Goal: Navigation & Orientation: Find specific page/section

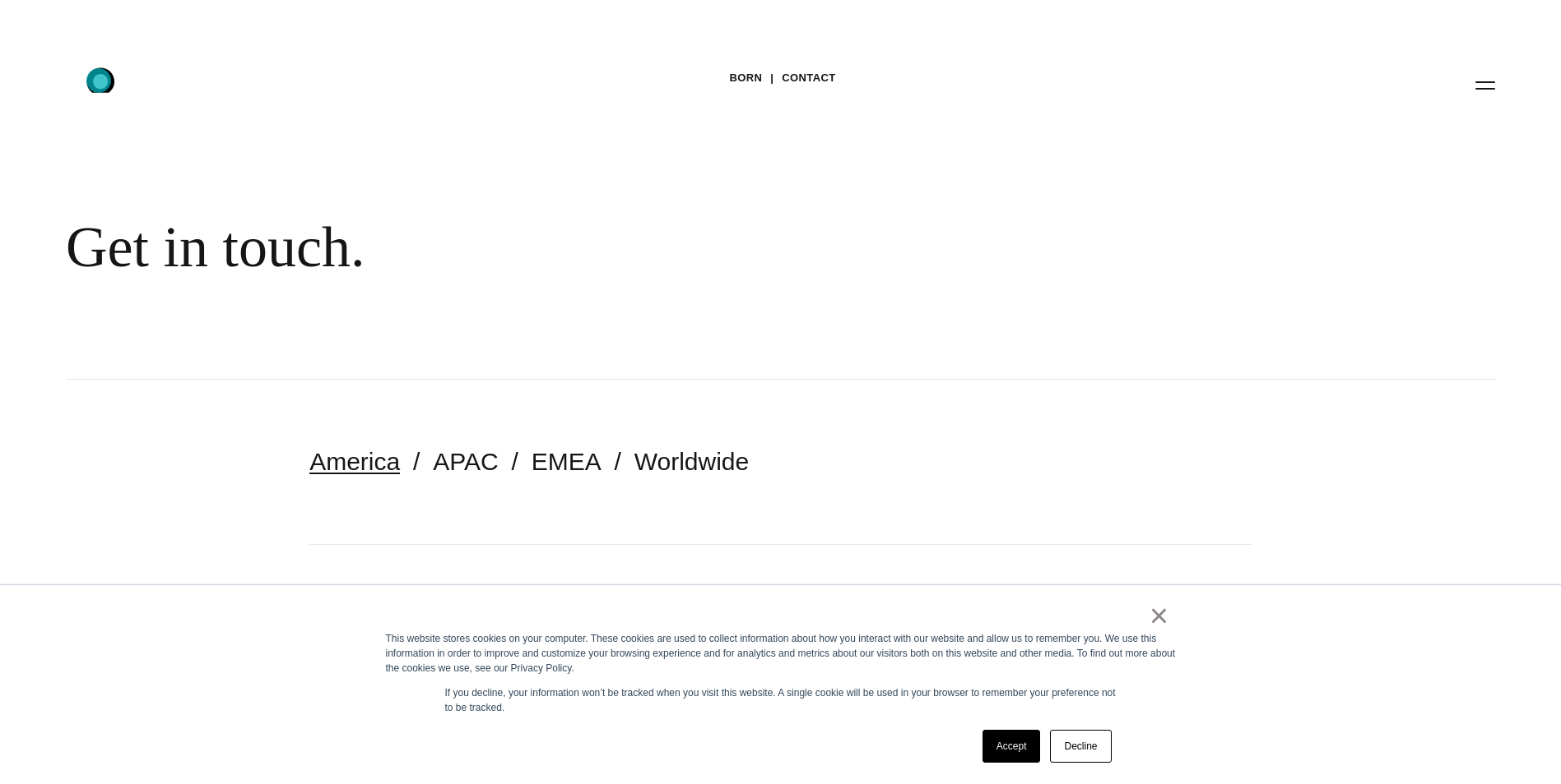
click at [99, 81] on icon ".st0{display:none;} .st1{display:inline;} .st2{font-family:'HelveticaNeue-Mediu…" at bounding box center [112, 85] width 105 height 42
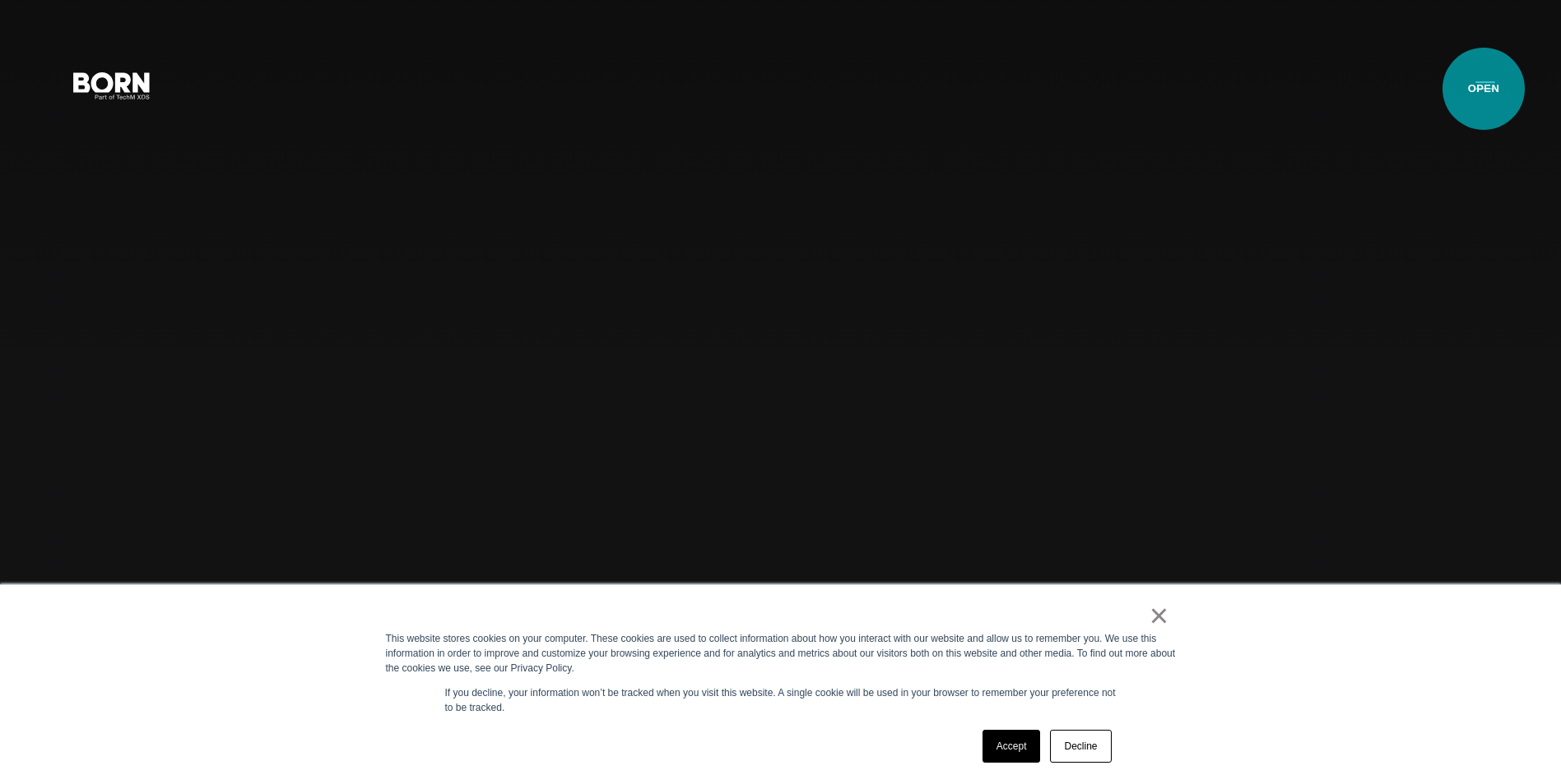
click at [1483, 88] on button "Primary Menu" at bounding box center [1485, 84] width 40 height 35
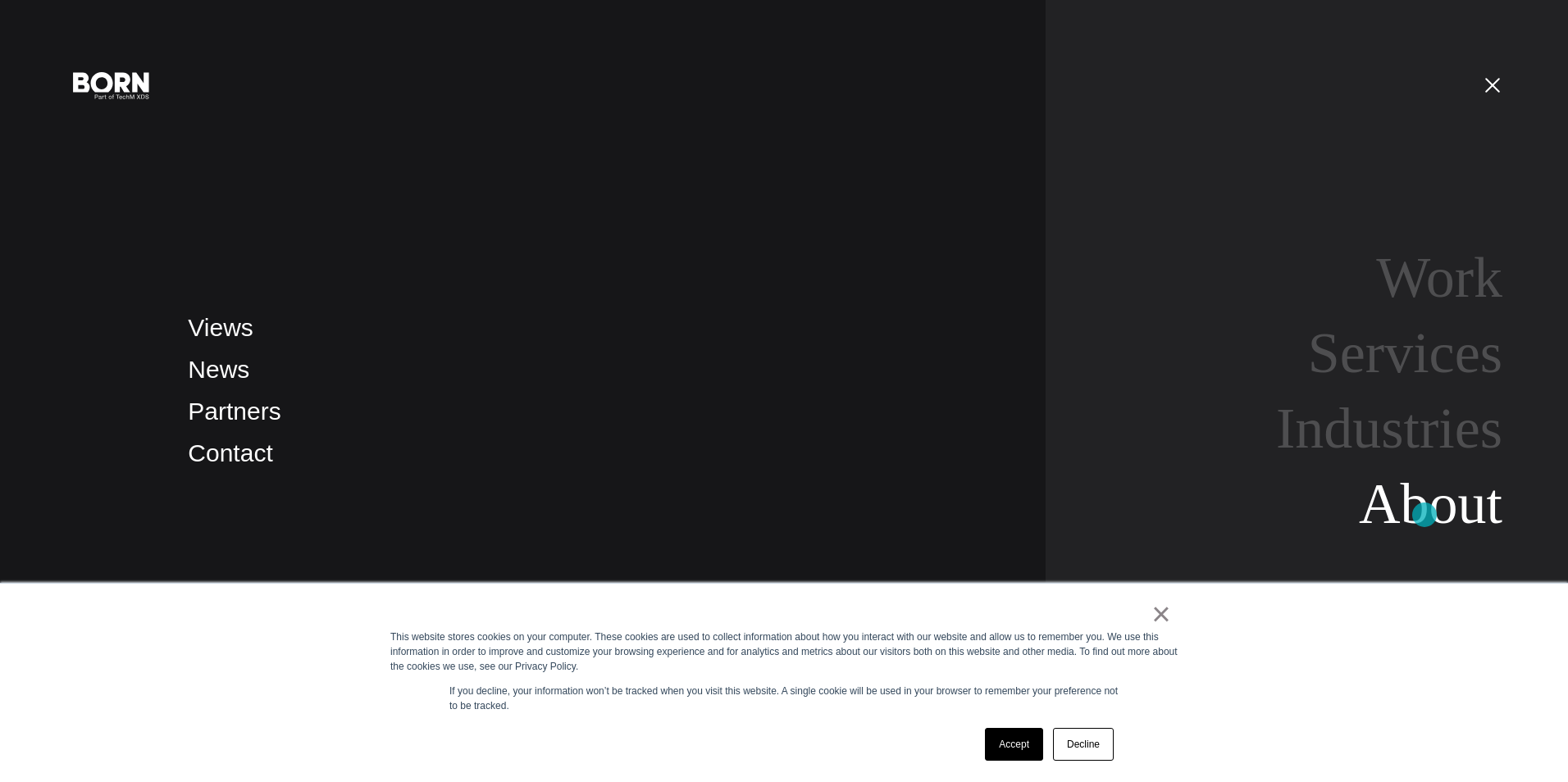
click at [1424, 515] on link "About" at bounding box center [1430, 504] width 144 height 64
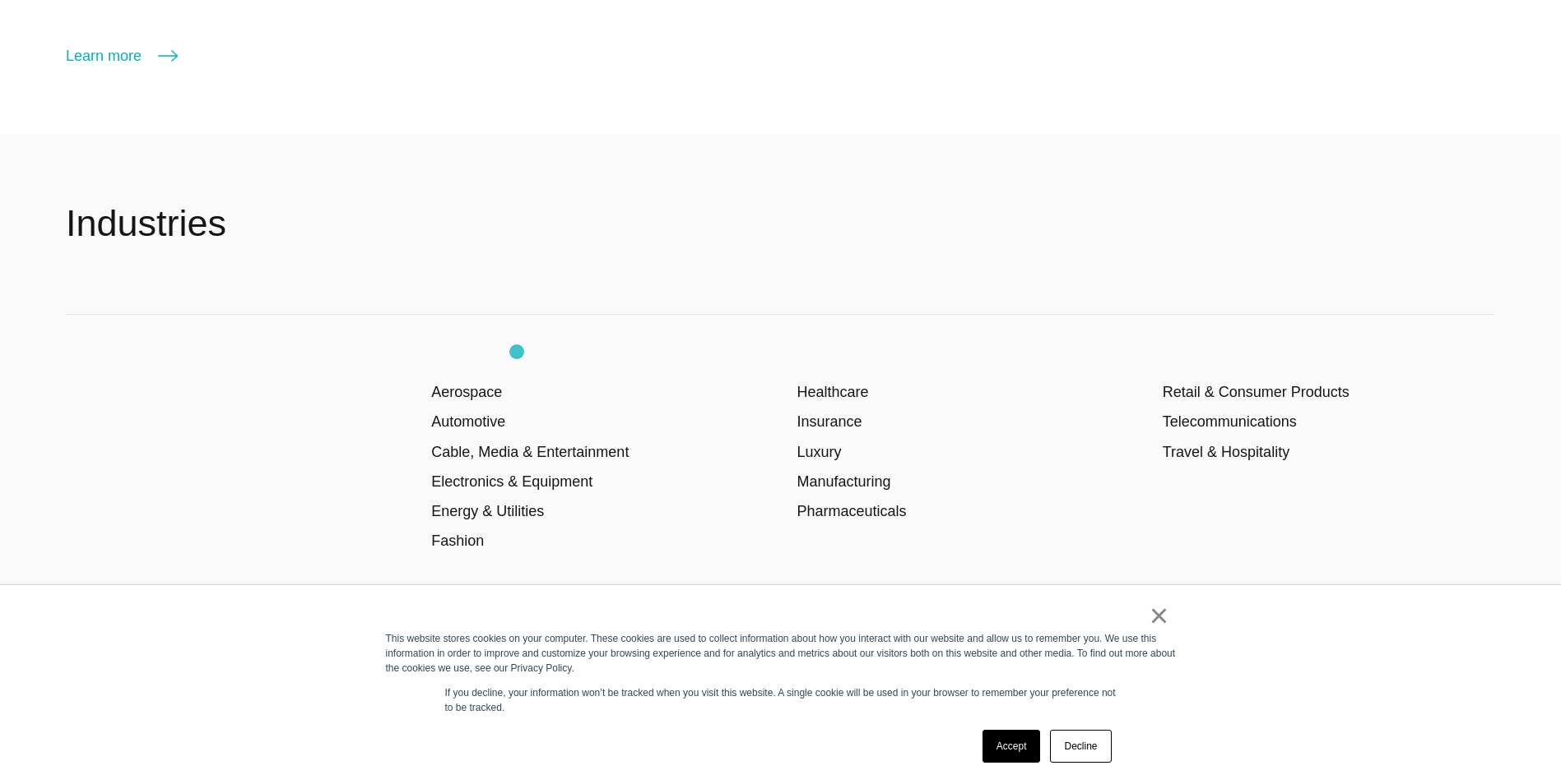
scroll to position [3042, 0]
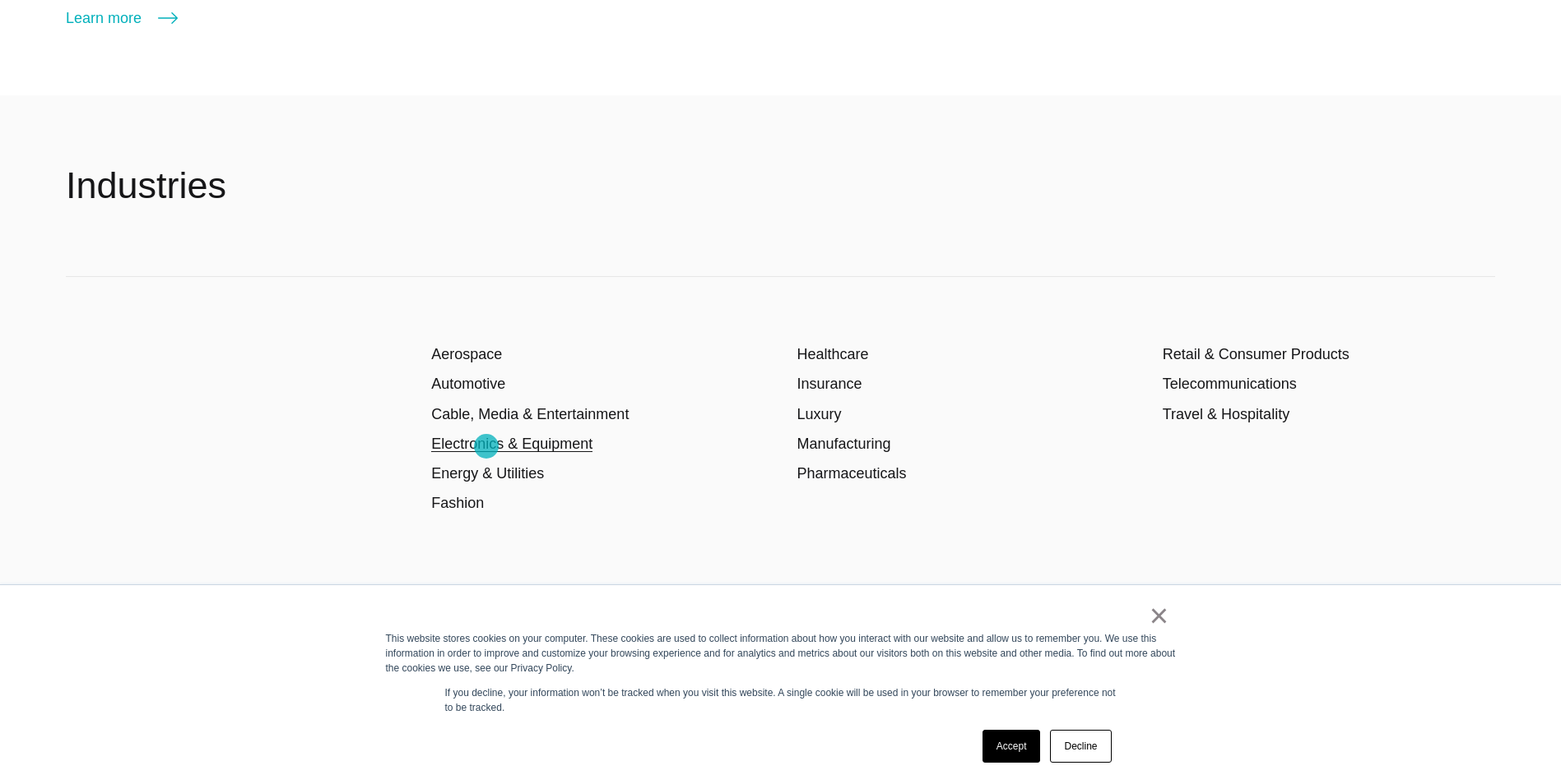
click at [486, 447] on link "Electronics & Equipment" at bounding box center [512, 443] width 161 height 17
